Goal: Task Accomplishment & Management: Manage account settings

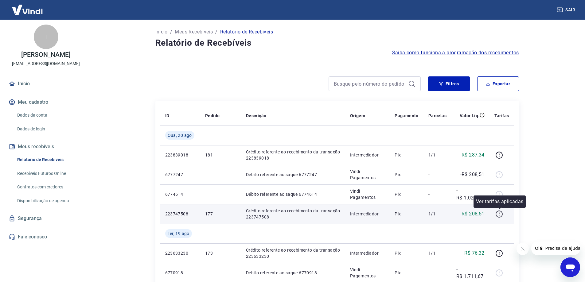
click at [502, 213] on icon "button" at bounding box center [500, 215] width 8 height 8
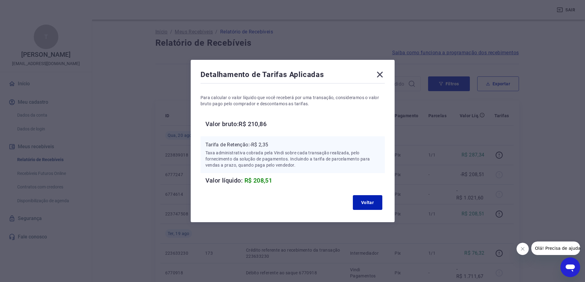
click at [379, 75] on icon at bounding box center [380, 75] width 10 height 10
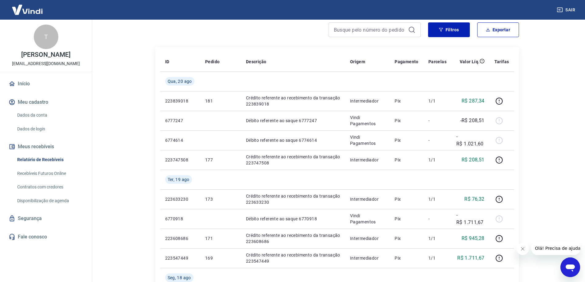
scroll to position [56, 0]
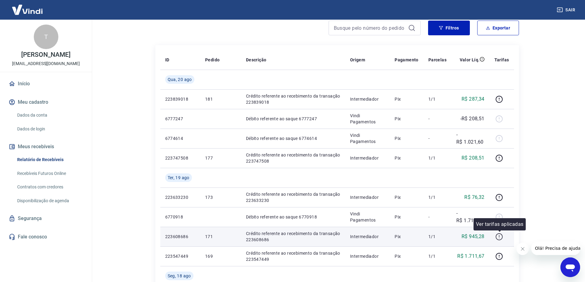
click at [500, 234] on icon "button" at bounding box center [499, 237] width 7 height 7
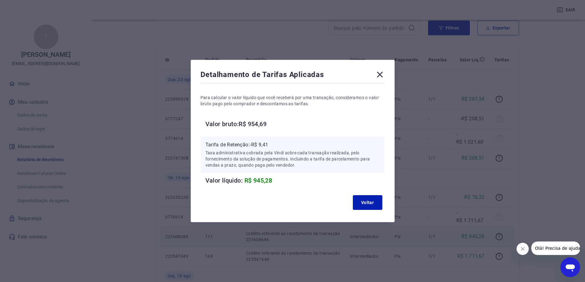
click at [382, 74] on icon at bounding box center [380, 75] width 6 height 6
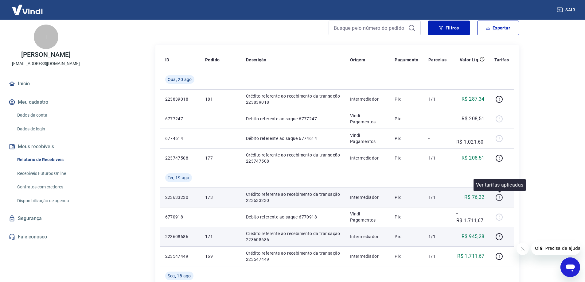
click at [500, 197] on icon "button" at bounding box center [500, 198] width 8 height 8
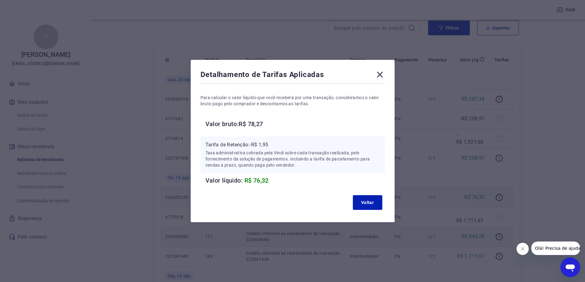
click at [383, 76] on icon at bounding box center [380, 75] width 6 height 6
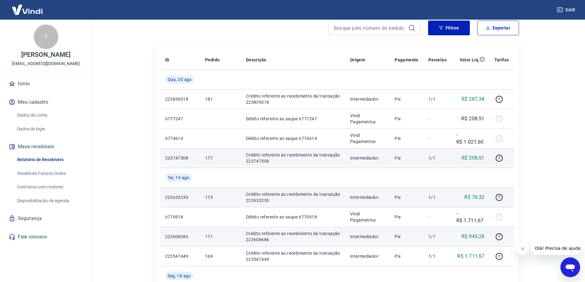
scroll to position [210, 0]
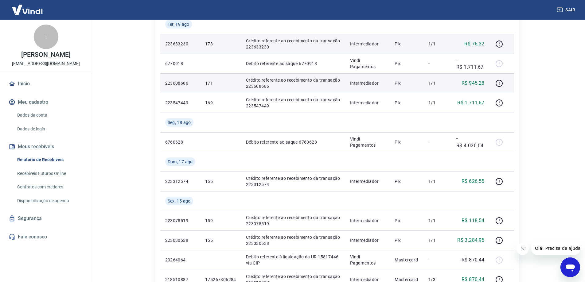
click at [24, 90] on link "Início" at bounding box center [45, 84] width 77 height 14
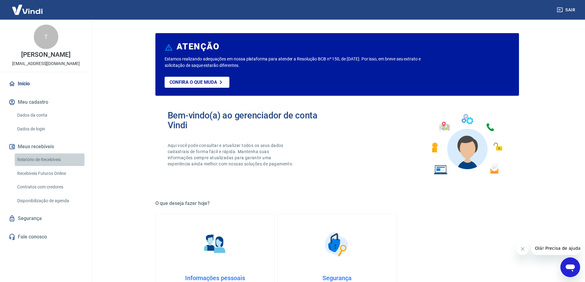
click at [40, 166] on link "Relatório de Recebíveis" at bounding box center [50, 160] width 70 height 13
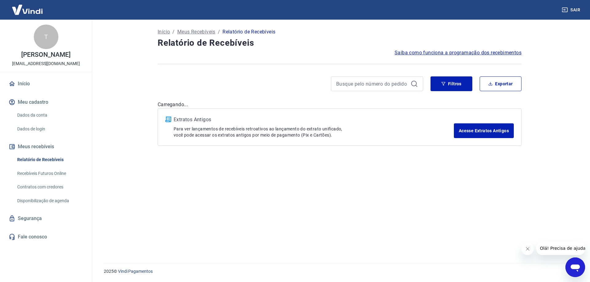
click at [40, 177] on link "Recebíveis Futuros Online" at bounding box center [50, 173] width 70 height 13
